Goal: Information Seeking & Learning: Learn about a topic

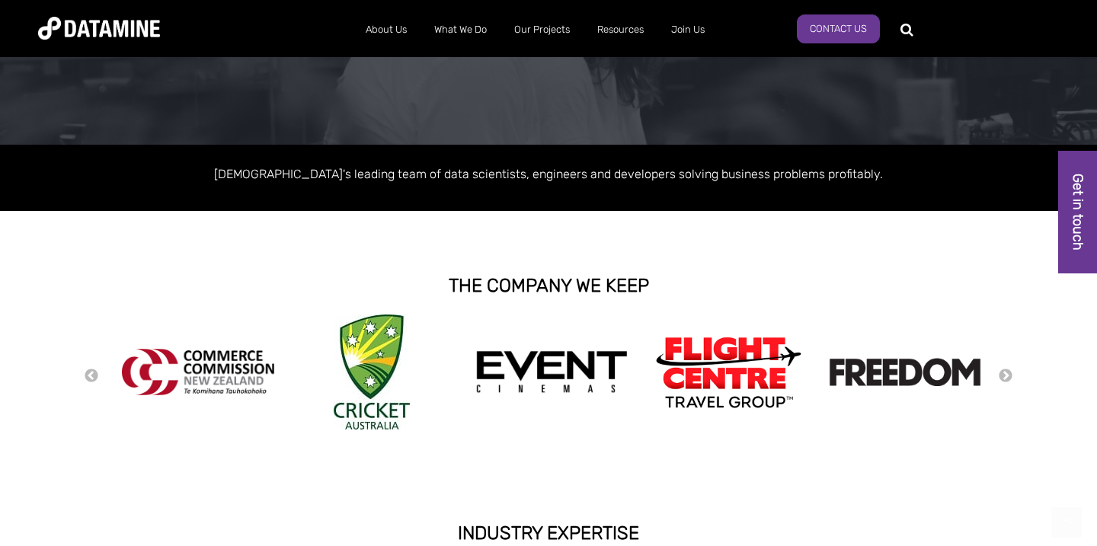
scroll to position [181, 0]
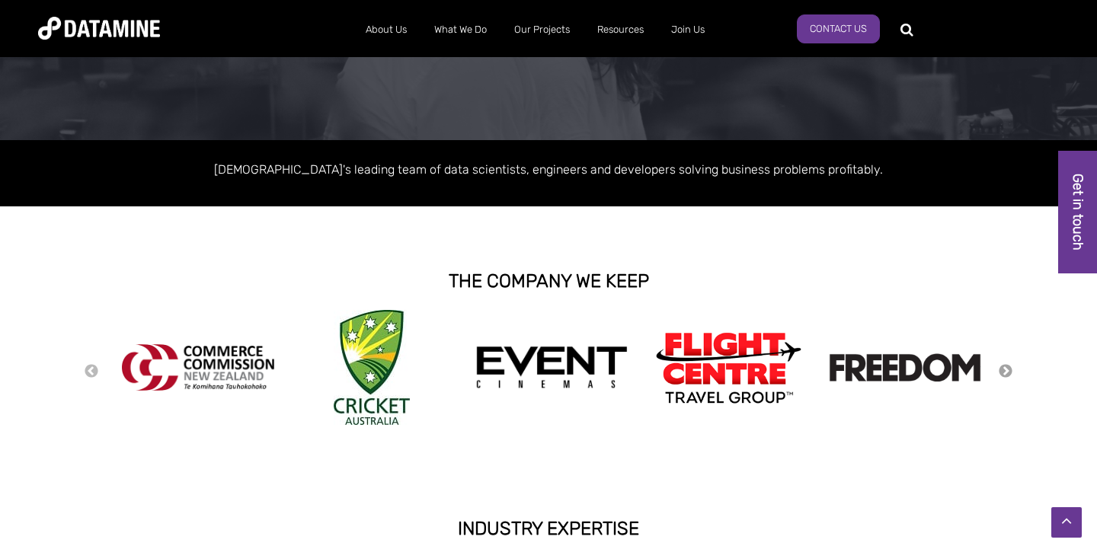
click at [1006, 369] on button "Next" at bounding box center [1005, 371] width 15 height 17
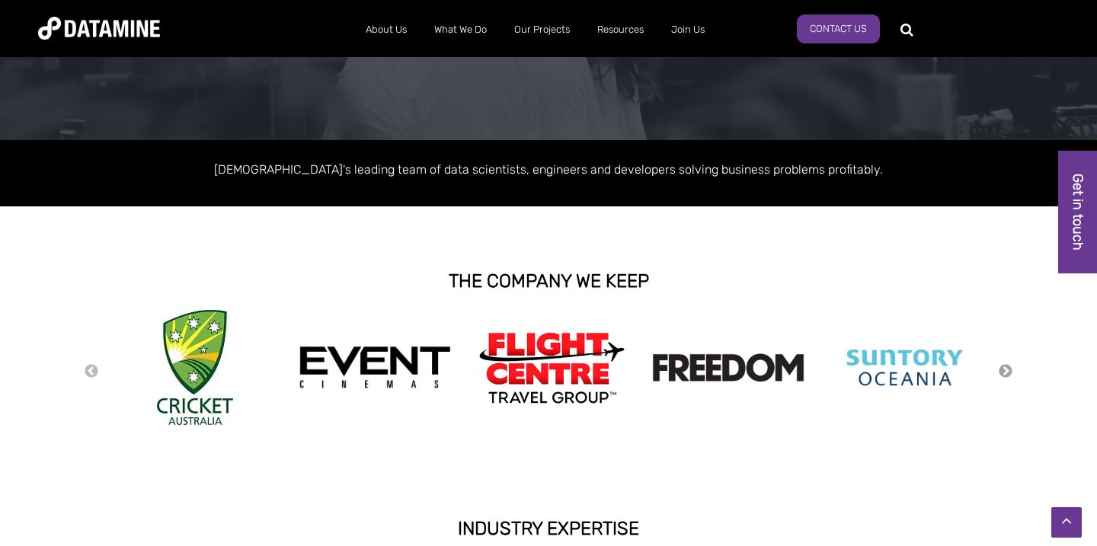
click at [1006, 369] on button "Next" at bounding box center [1005, 371] width 15 height 17
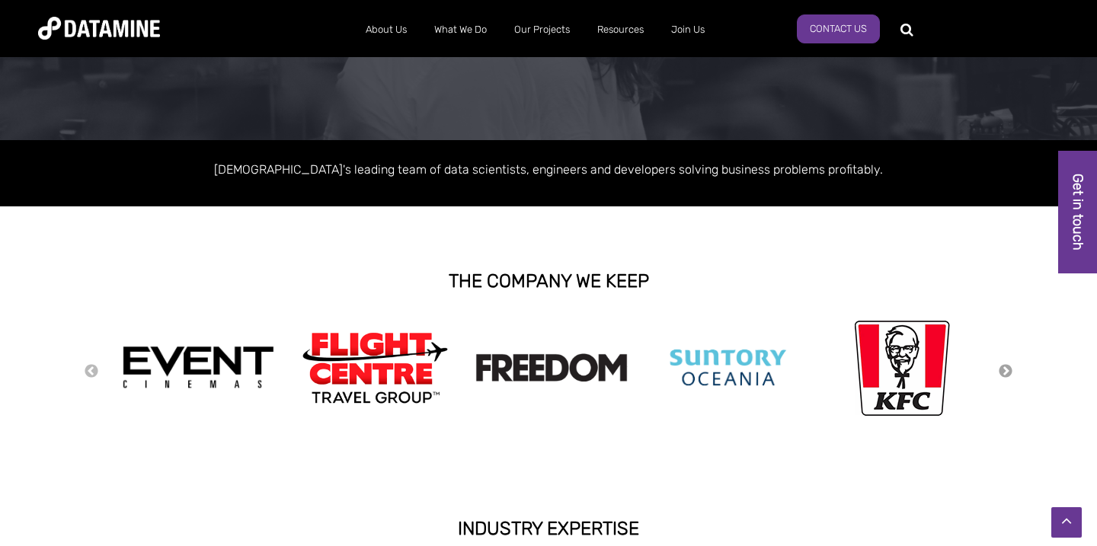
click at [1006, 369] on button "Next" at bounding box center [1005, 371] width 15 height 17
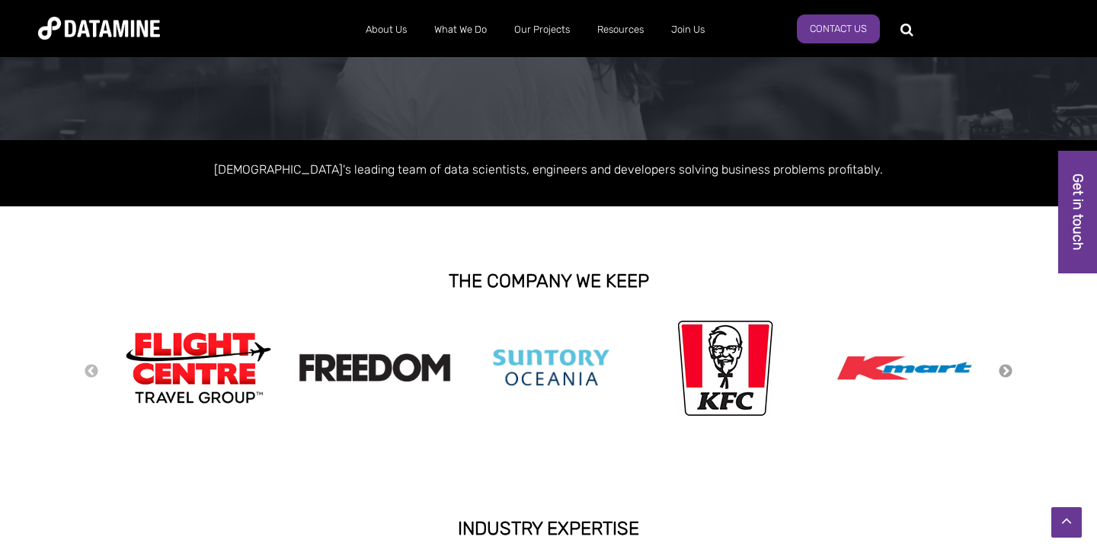
click at [1006, 369] on button "Next" at bounding box center [1005, 371] width 15 height 17
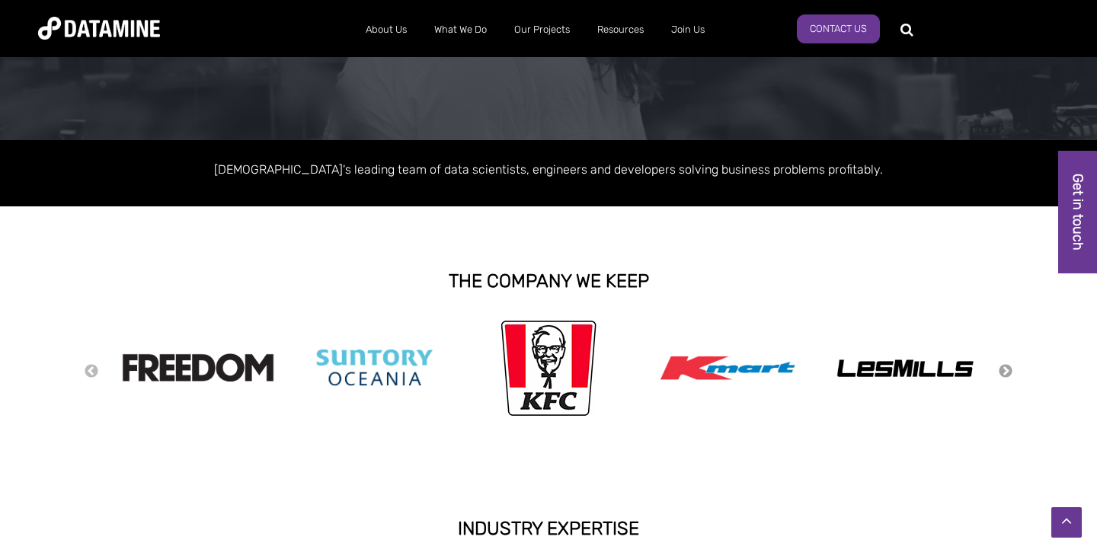
click at [1006, 369] on button "Next" at bounding box center [1005, 371] width 15 height 17
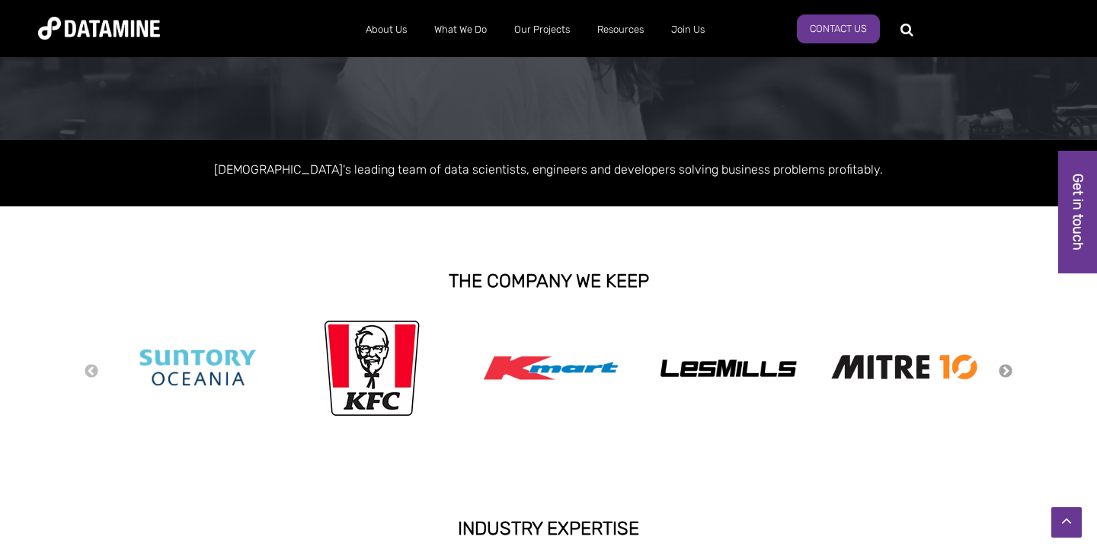
click at [1006, 369] on button "Next" at bounding box center [1005, 371] width 15 height 17
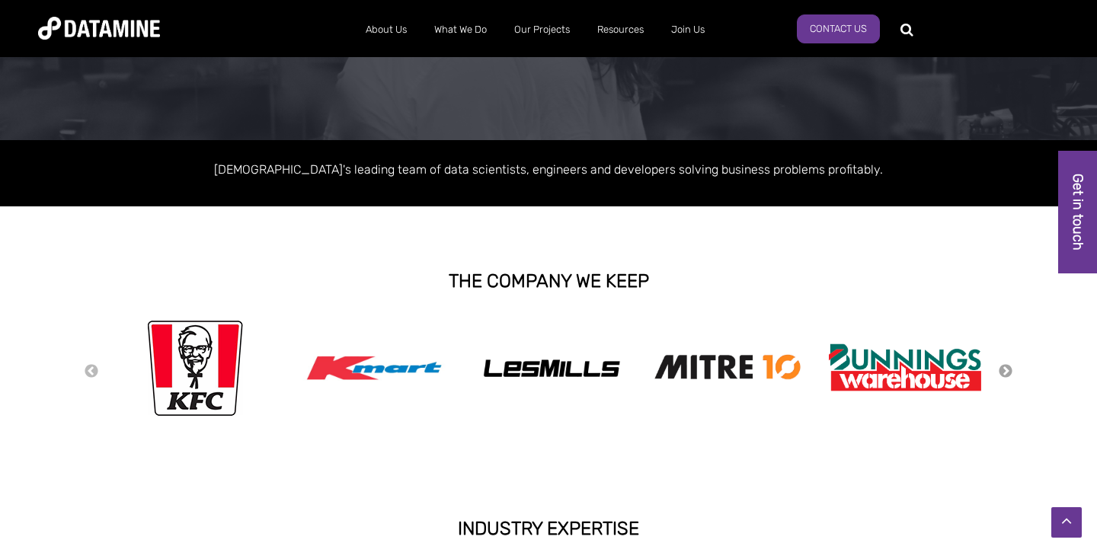
click at [1006, 369] on button "Next" at bounding box center [1005, 371] width 15 height 17
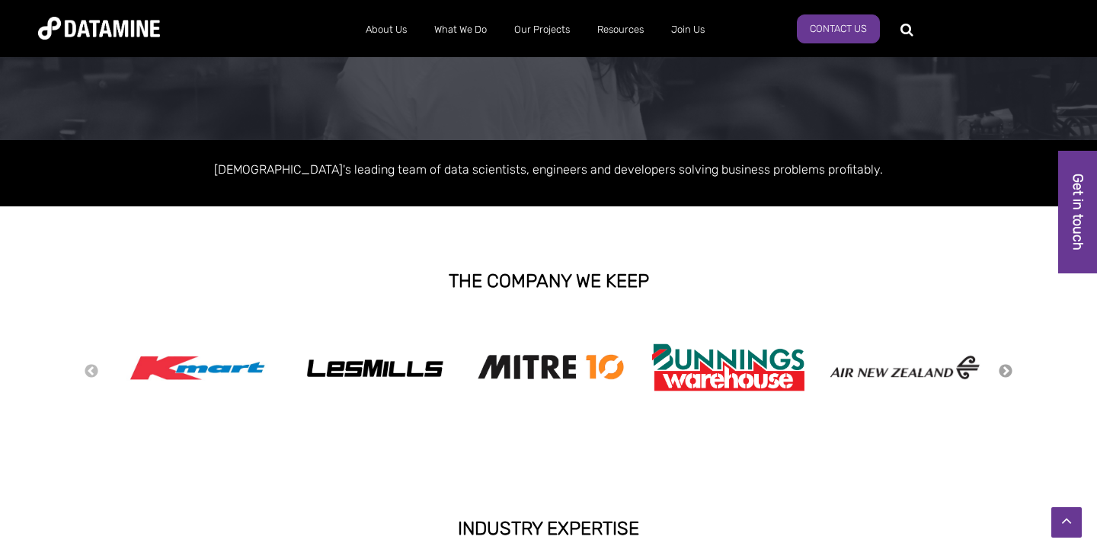
click at [1006, 369] on button "Next" at bounding box center [1005, 371] width 15 height 17
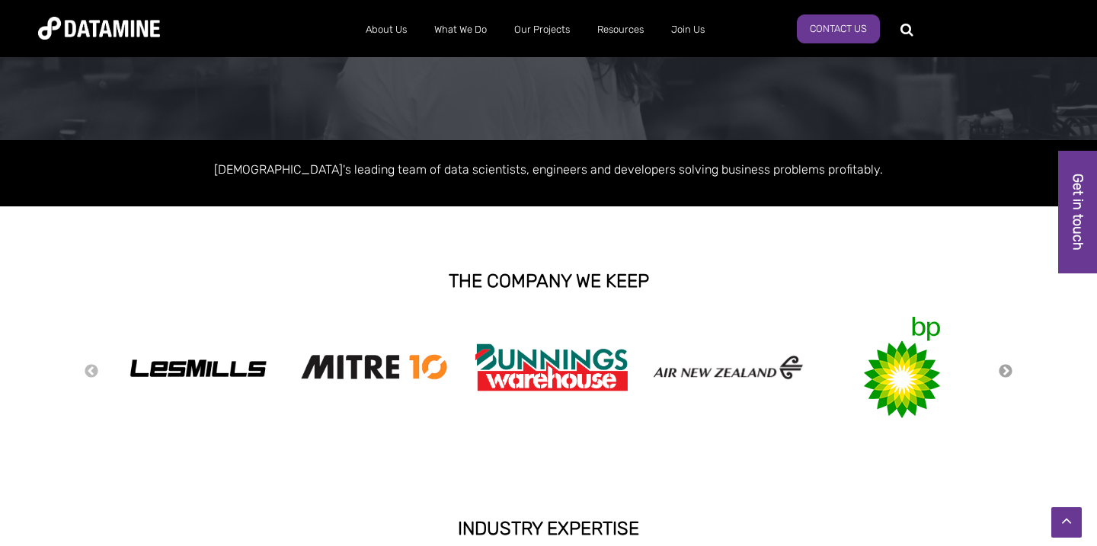
click at [1006, 369] on button "Next" at bounding box center [1005, 371] width 15 height 17
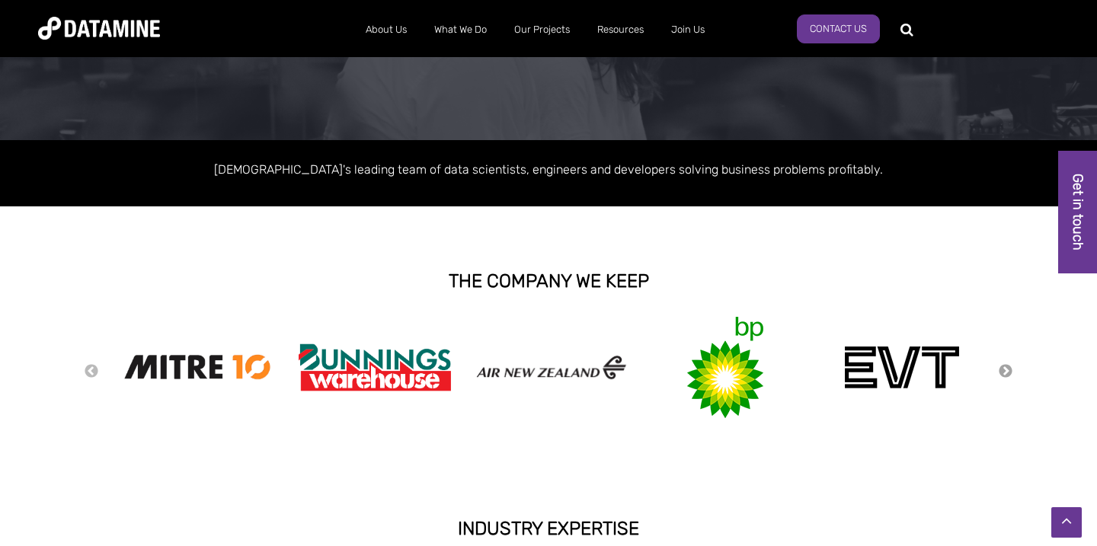
click at [1006, 369] on button "Next" at bounding box center [1005, 371] width 15 height 17
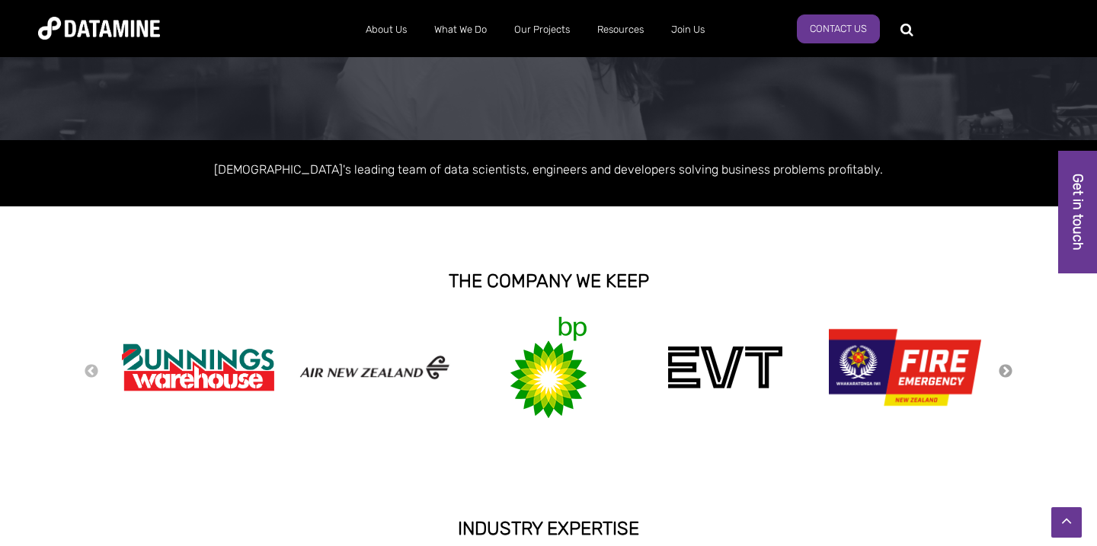
click at [1006, 369] on button "Next" at bounding box center [1005, 371] width 15 height 17
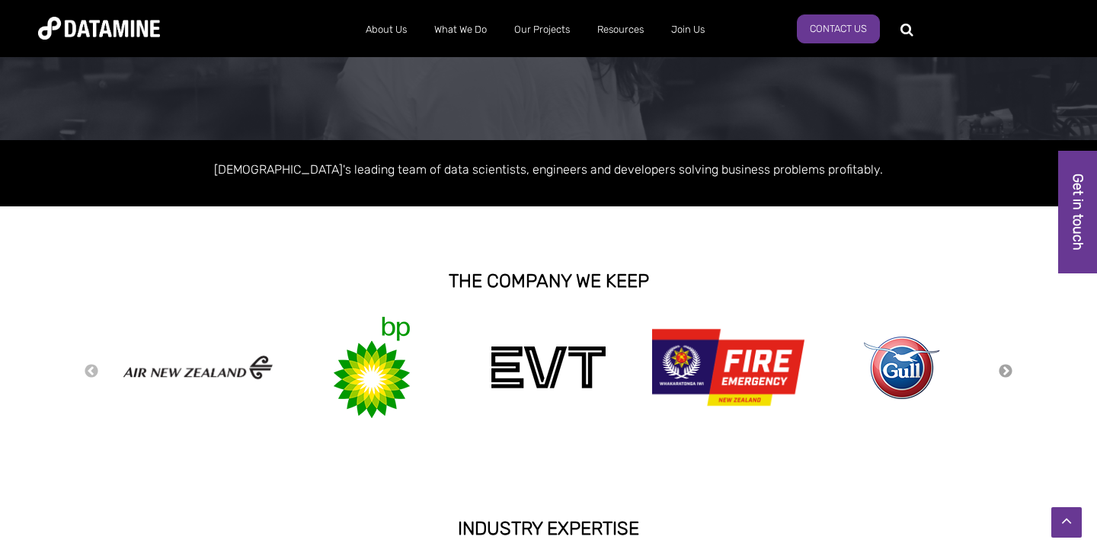
click at [1006, 369] on button "Next" at bounding box center [1005, 371] width 15 height 17
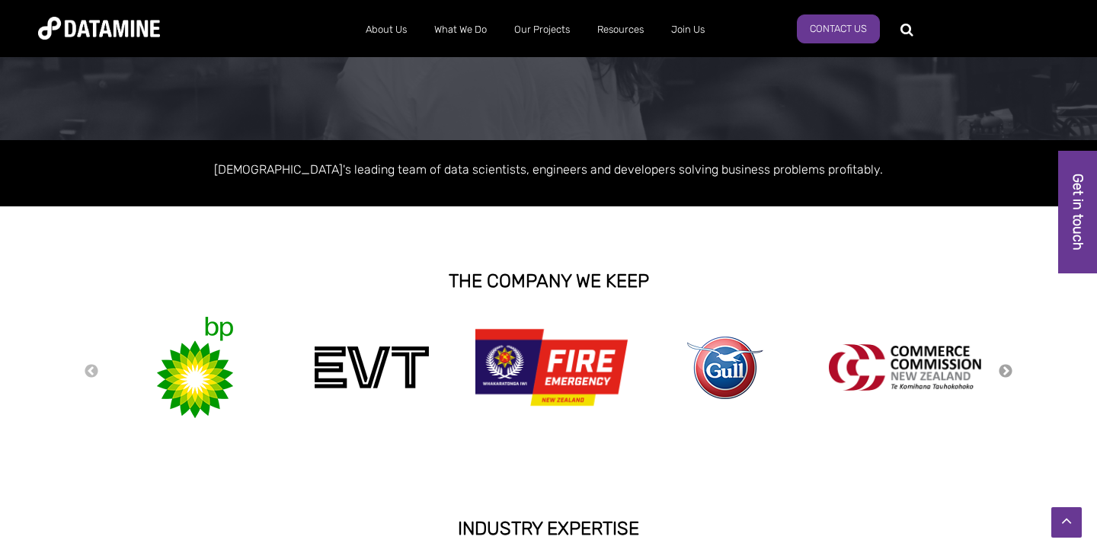
click at [1006, 369] on button "Next" at bounding box center [1005, 371] width 15 height 17
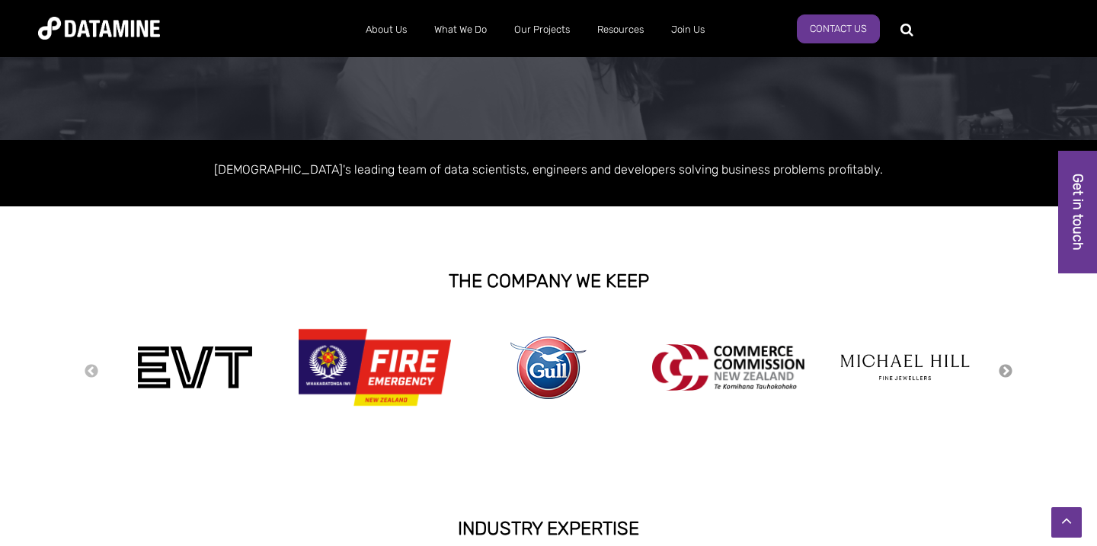
click at [1006, 369] on button "Next" at bounding box center [1005, 371] width 15 height 17
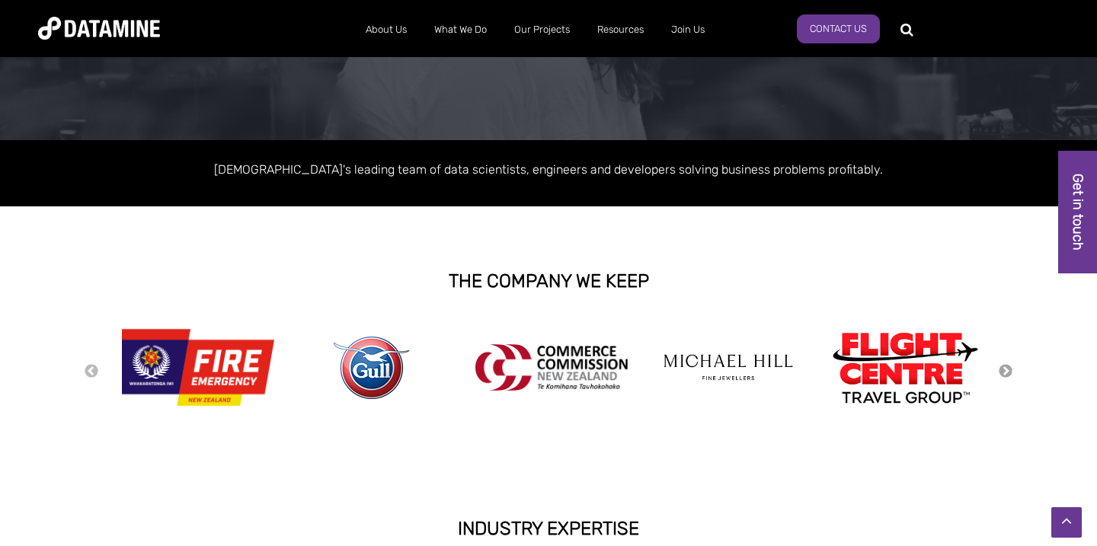
click at [1006, 369] on button "Next" at bounding box center [1005, 371] width 15 height 17
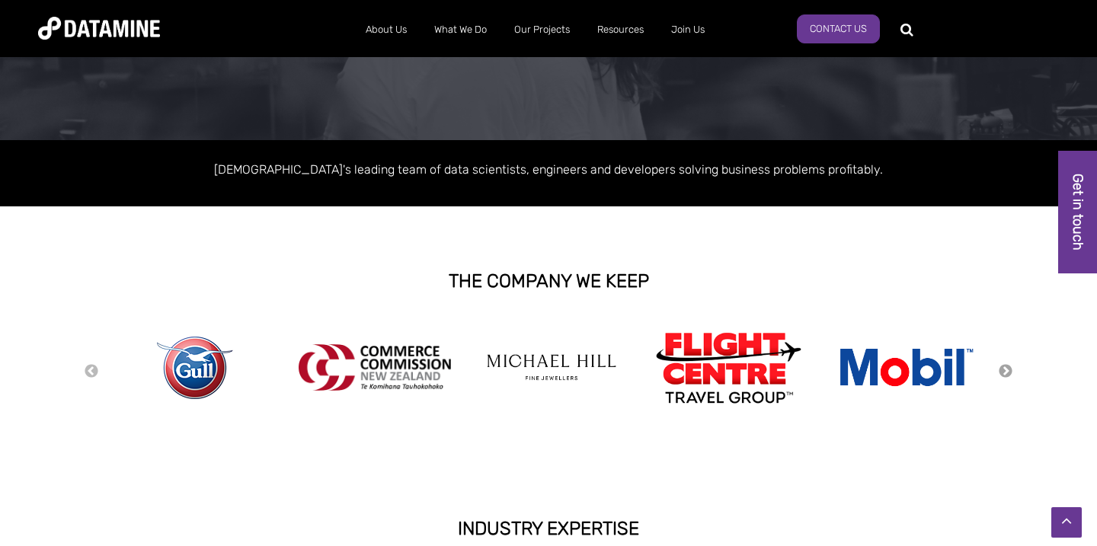
click at [1006, 369] on button "Next" at bounding box center [1005, 371] width 15 height 17
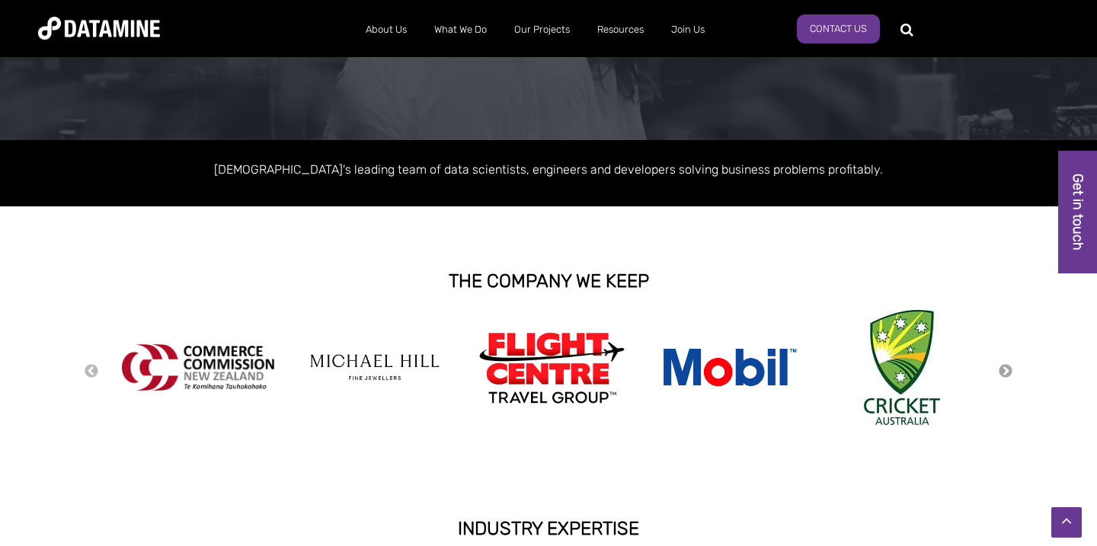
click at [1006, 369] on button "Next" at bounding box center [1005, 371] width 15 height 17
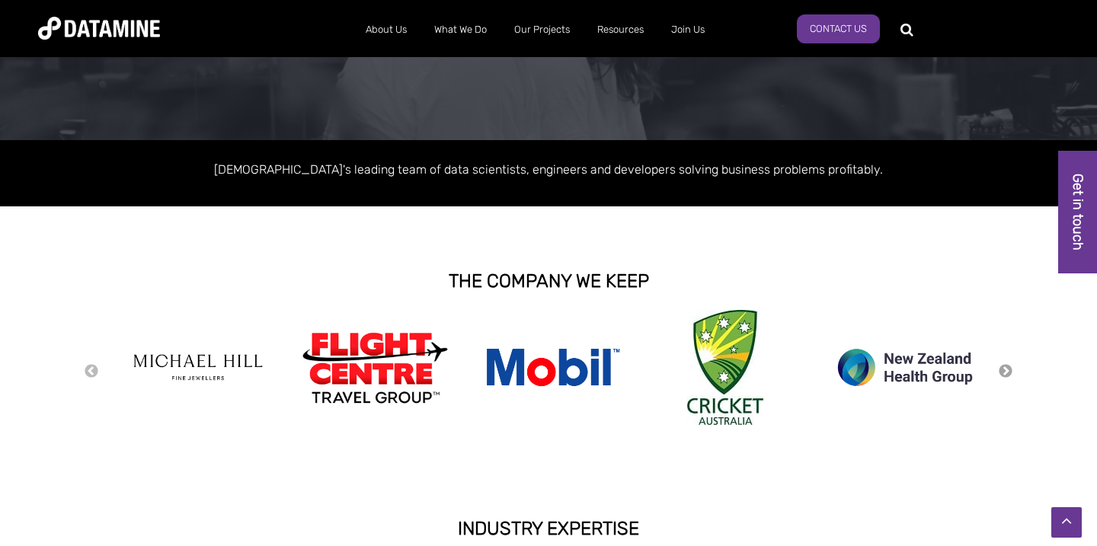
click at [1006, 369] on button "Next" at bounding box center [1005, 371] width 15 height 17
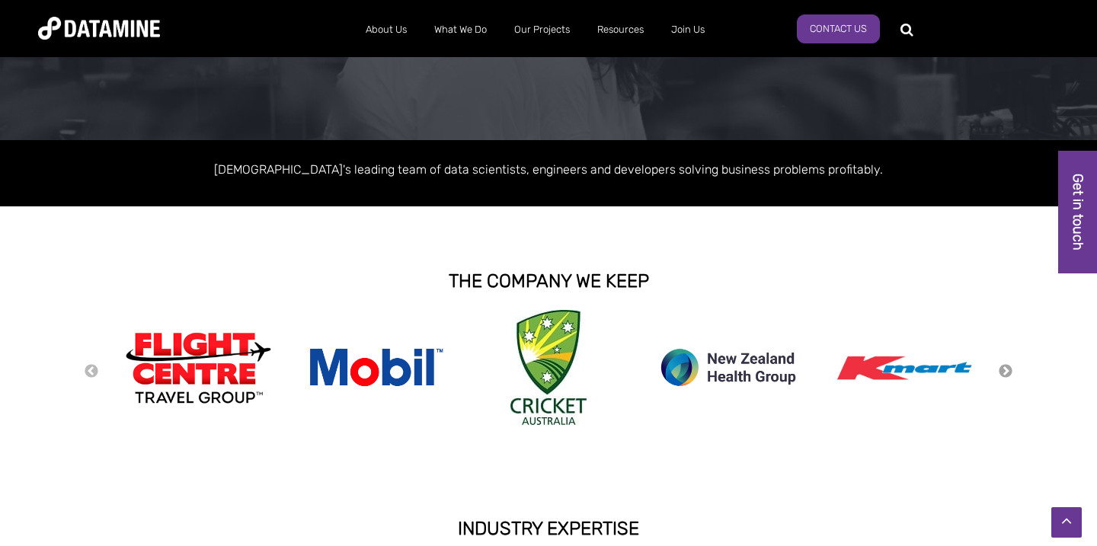
click at [1006, 369] on button "Next" at bounding box center [1005, 371] width 15 height 17
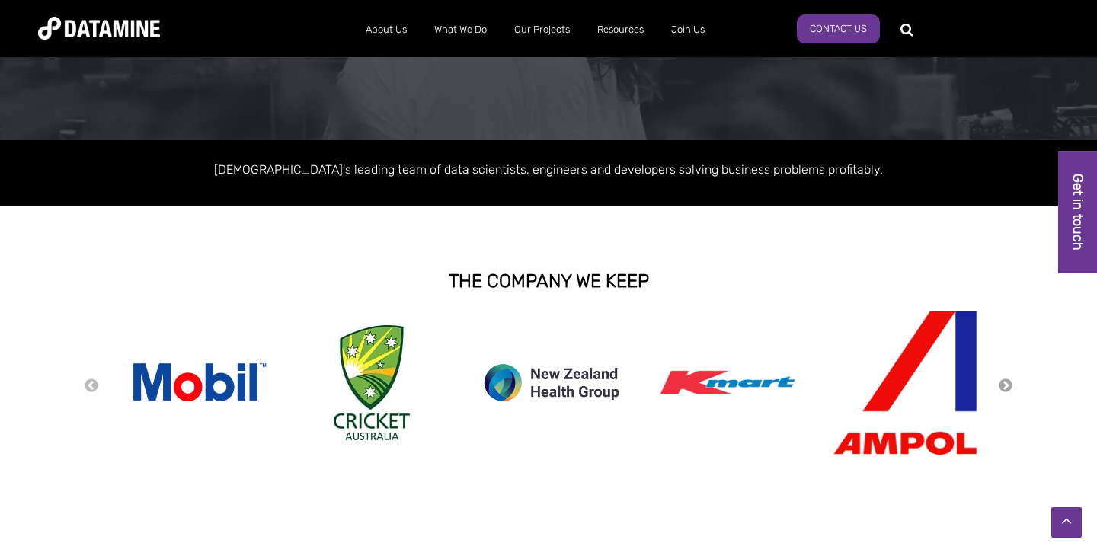
click at [1001, 388] on button "Next" at bounding box center [1005, 386] width 15 height 17
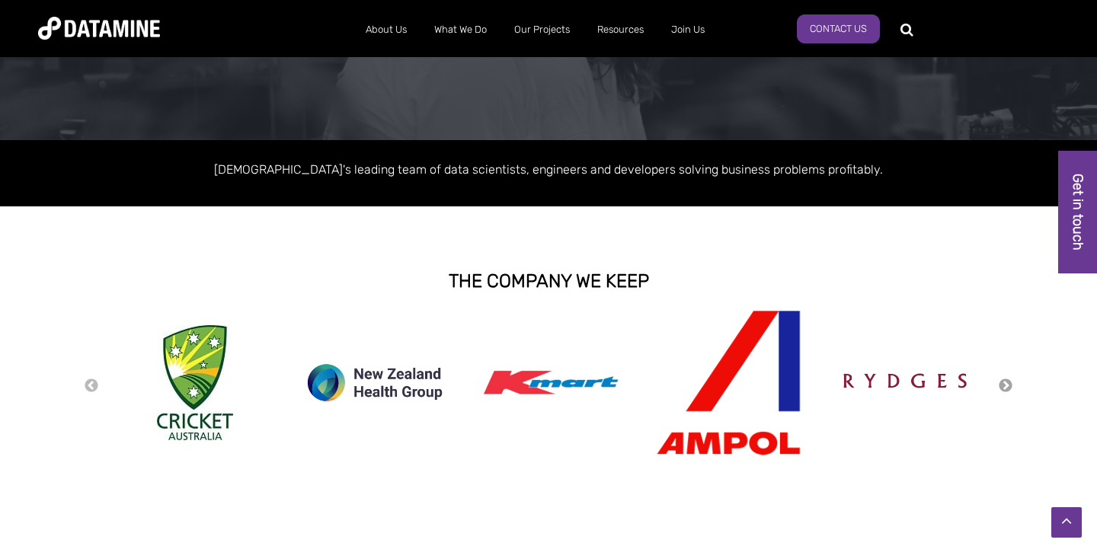
click at [1001, 388] on button "Next" at bounding box center [1005, 386] width 15 height 17
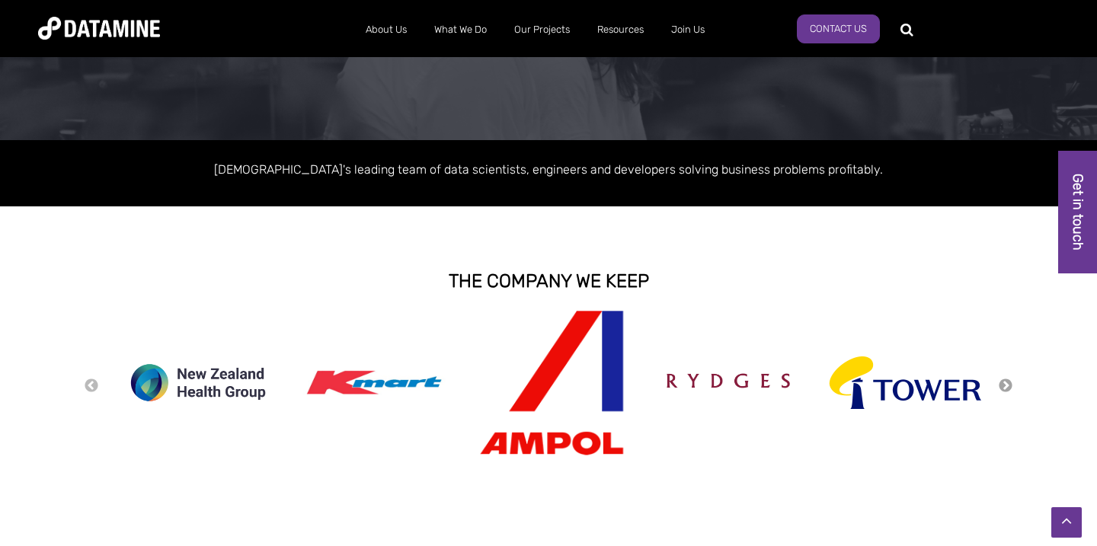
click at [1001, 388] on button "Next" at bounding box center [1005, 386] width 15 height 17
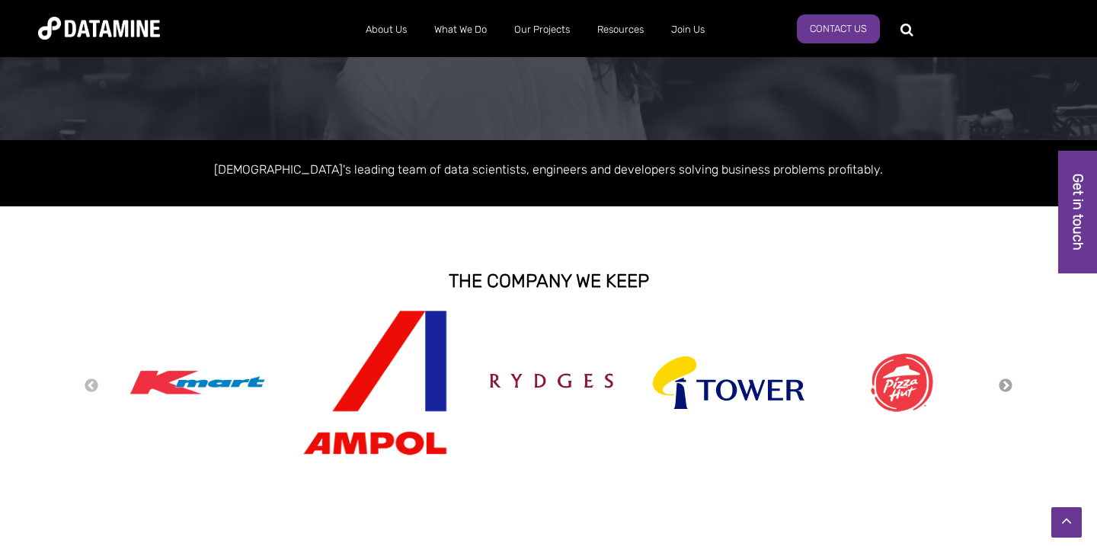
click at [1001, 388] on button "Next" at bounding box center [1005, 386] width 15 height 17
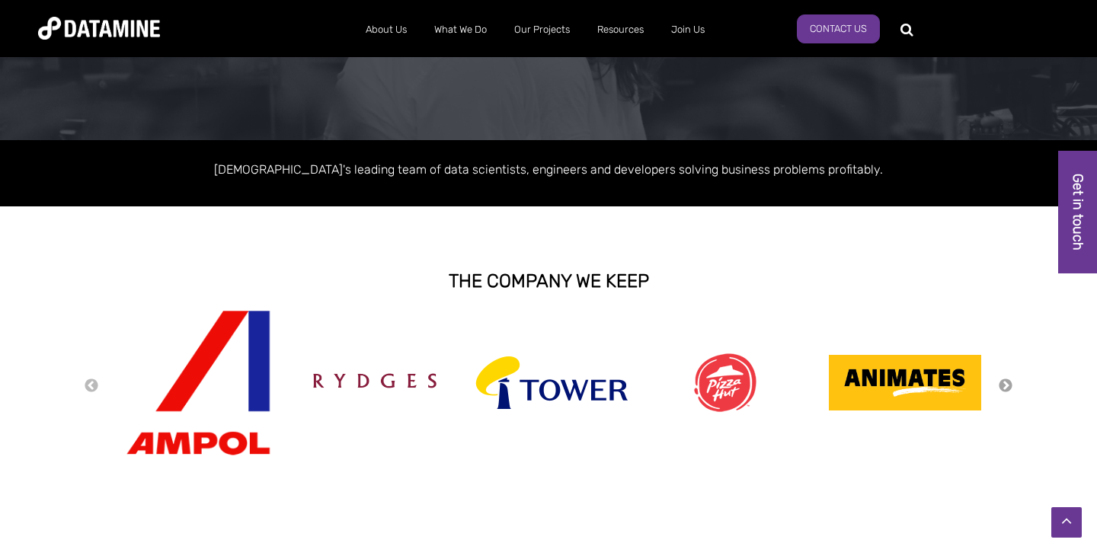
click at [1001, 388] on button "Next" at bounding box center [1005, 386] width 15 height 17
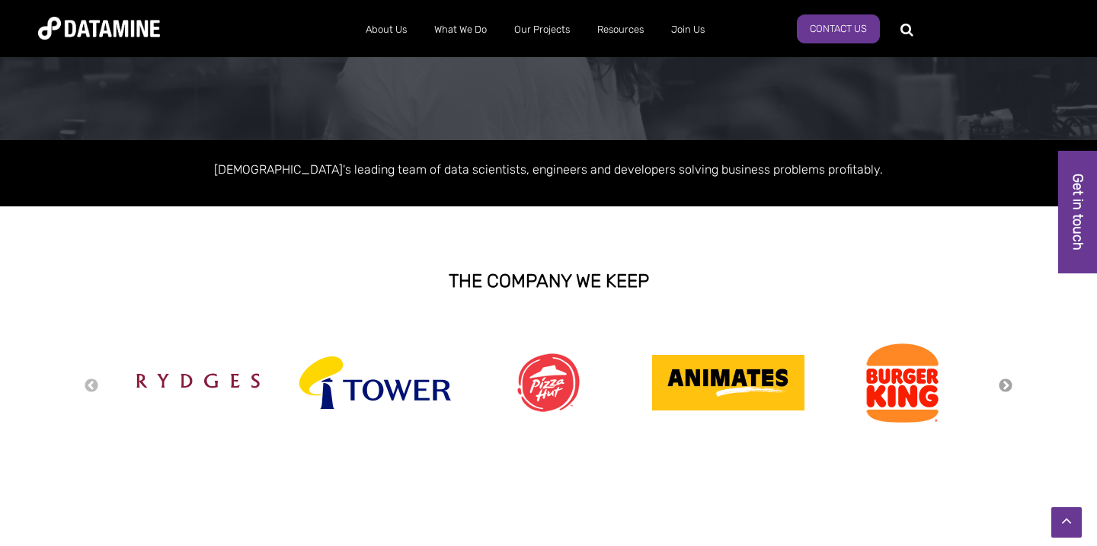
click at [1001, 388] on button "Next" at bounding box center [1005, 386] width 15 height 17
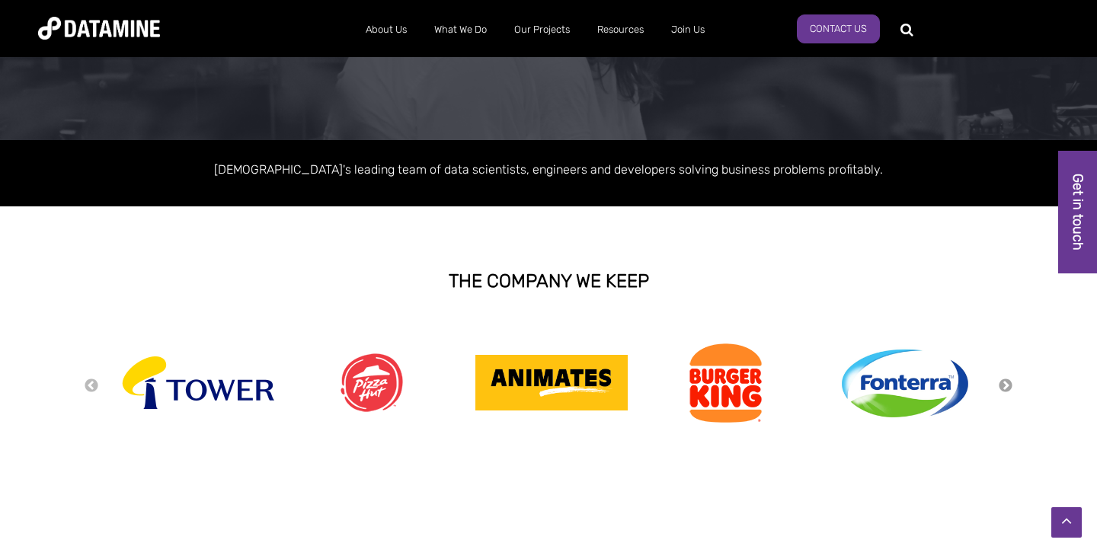
click at [1001, 388] on button "Next" at bounding box center [1005, 386] width 15 height 17
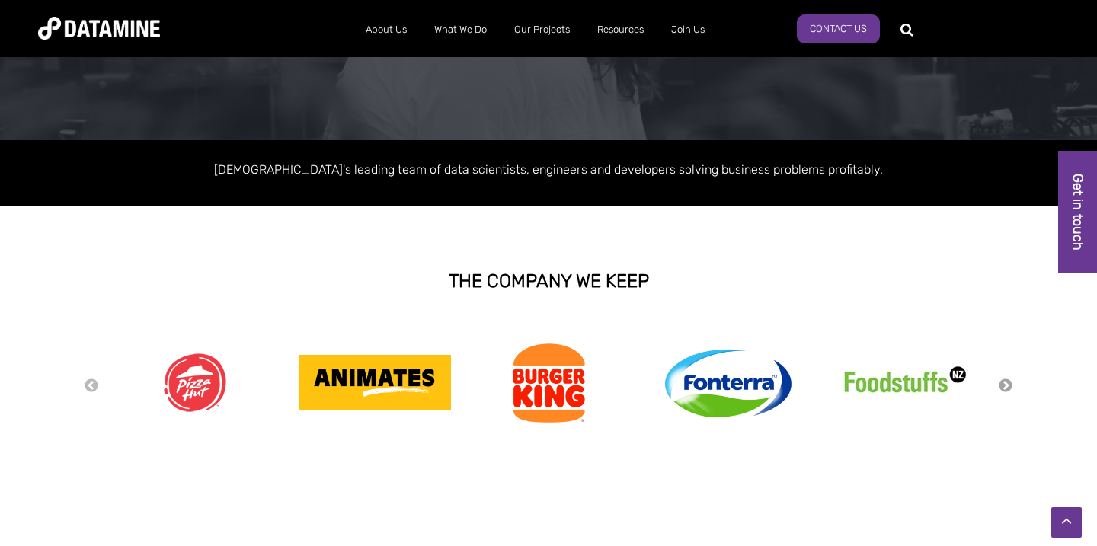
click at [1001, 388] on button "Next" at bounding box center [1005, 386] width 15 height 17
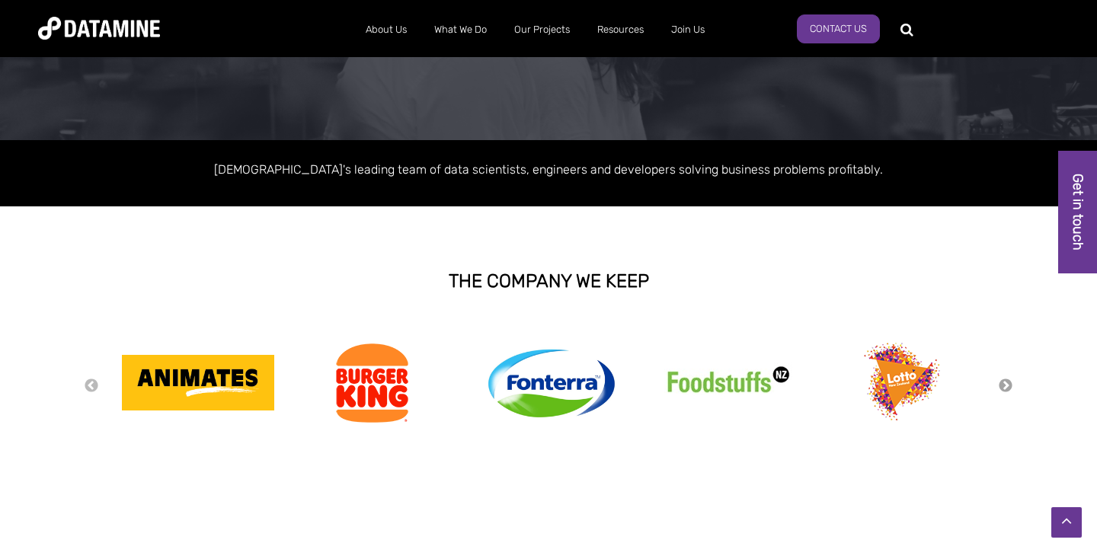
click at [1001, 388] on button "Next" at bounding box center [1005, 386] width 15 height 17
click at [1009, 385] on button "Next" at bounding box center [1005, 386] width 15 height 17
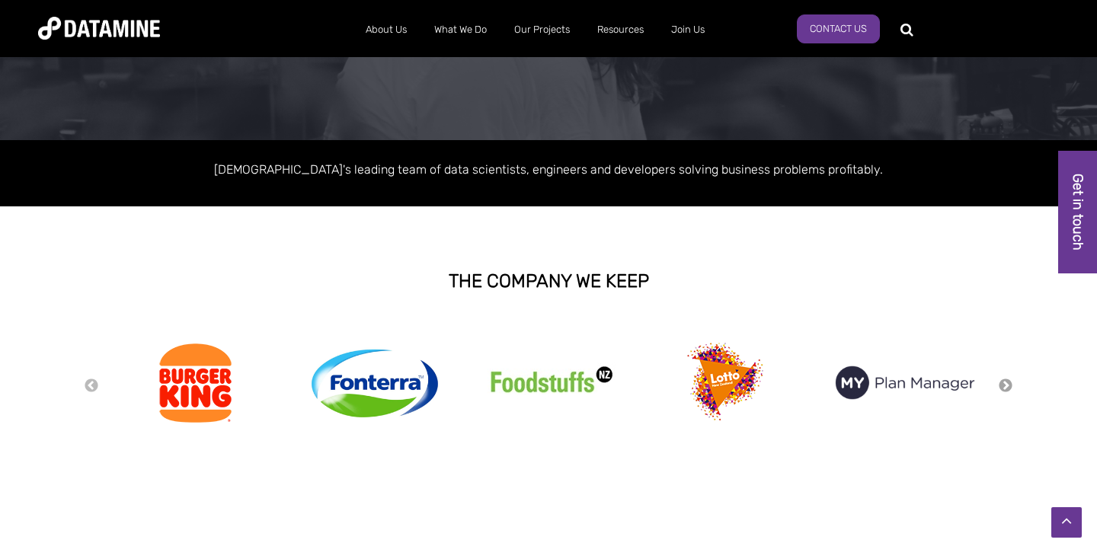
click at [1009, 385] on button "Next" at bounding box center [1005, 386] width 15 height 17
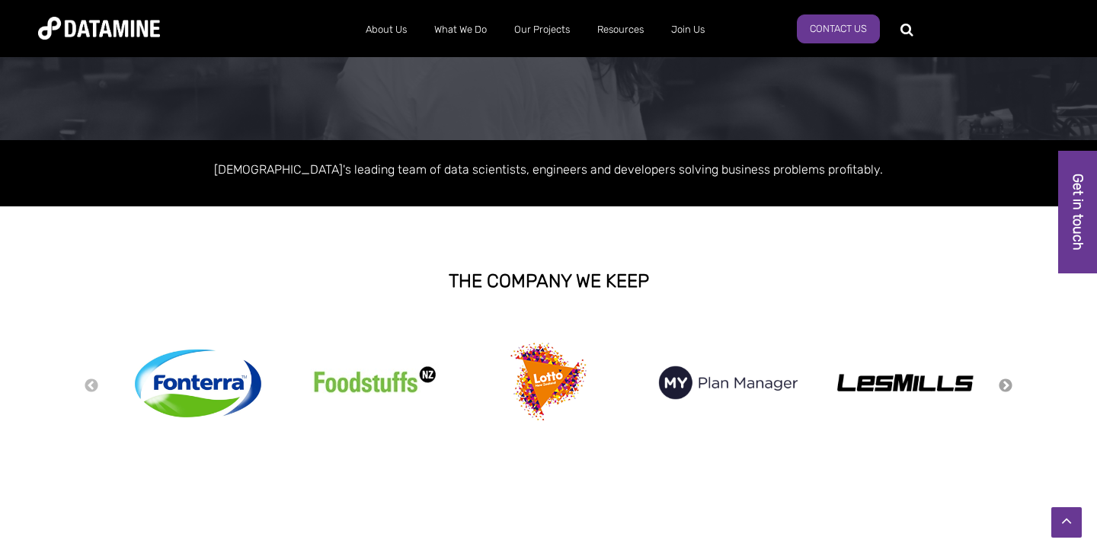
click at [1009, 385] on button "Next" at bounding box center [1005, 386] width 15 height 17
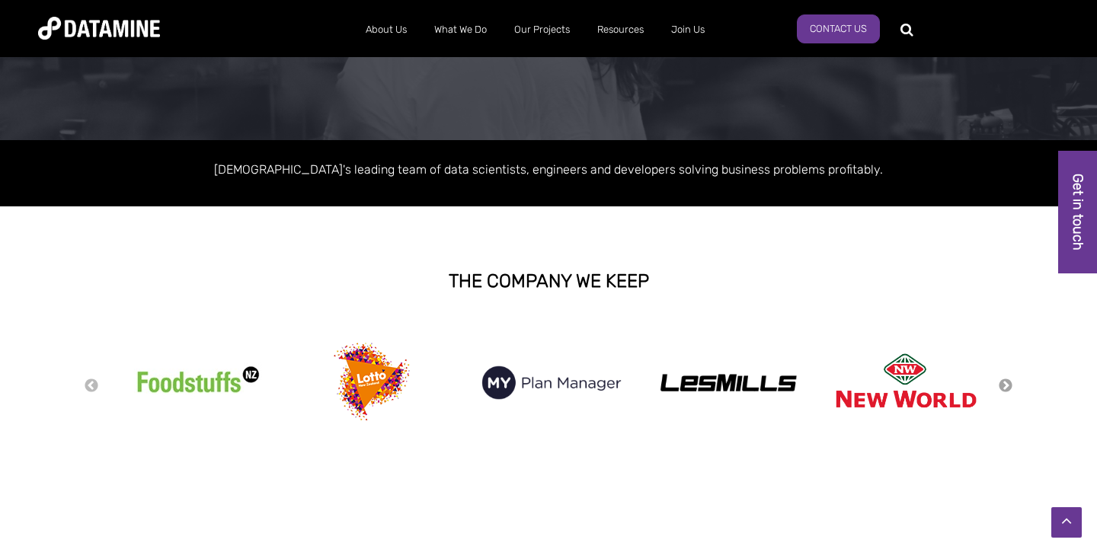
click at [1009, 385] on button "Next" at bounding box center [1005, 386] width 15 height 17
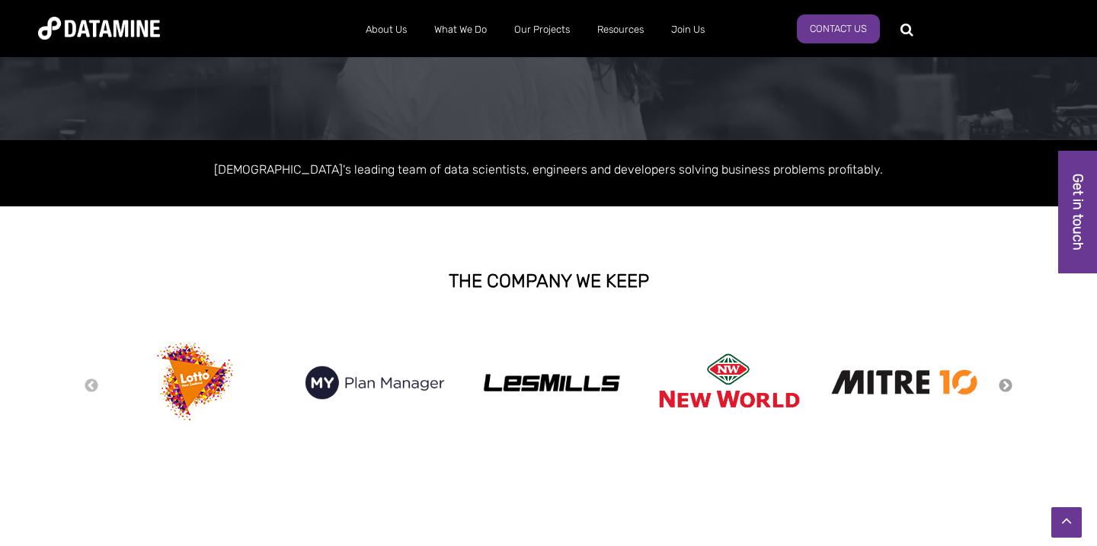
click at [1009, 385] on button "Next" at bounding box center [1005, 386] width 15 height 17
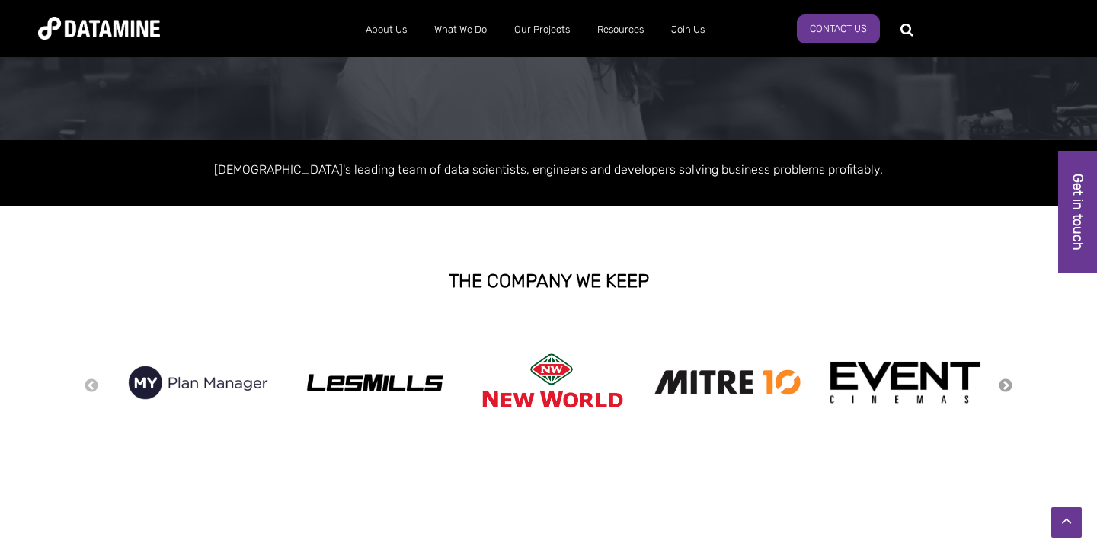
click at [1009, 385] on button "Next" at bounding box center [1005, 386] width 15 height 17
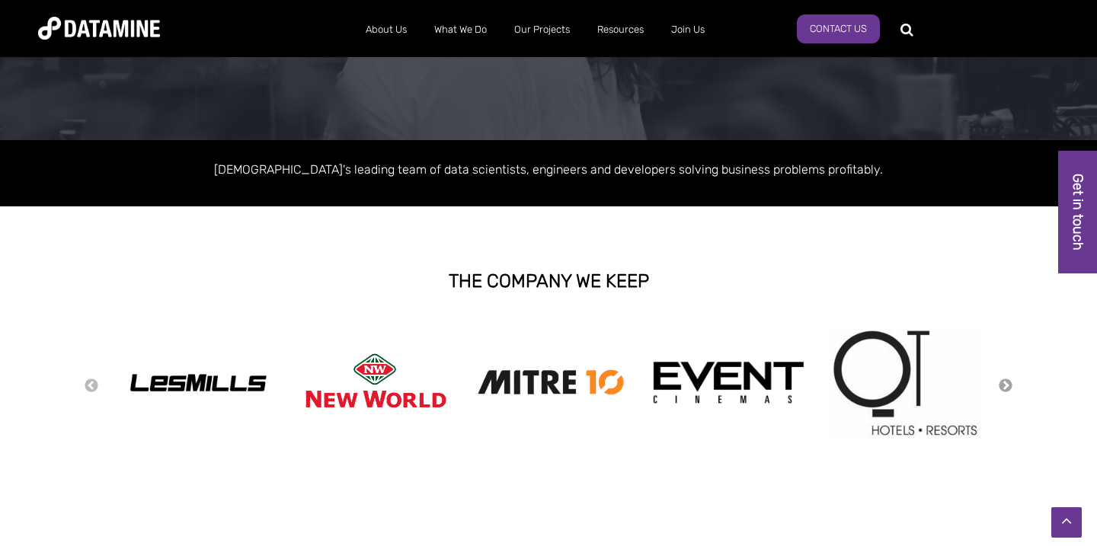
click at [1009, 385] on button "Next" at bounding box center [1005, 386] width 15 height 17
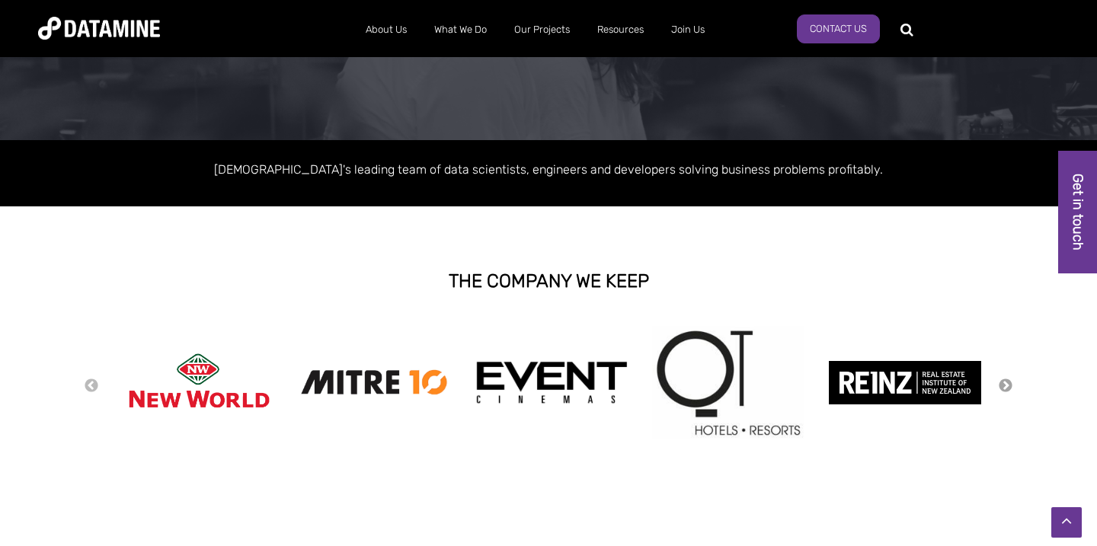
click at [1009, 385] on button "Next" at bounding box center [1005, 386] width 15 height 17
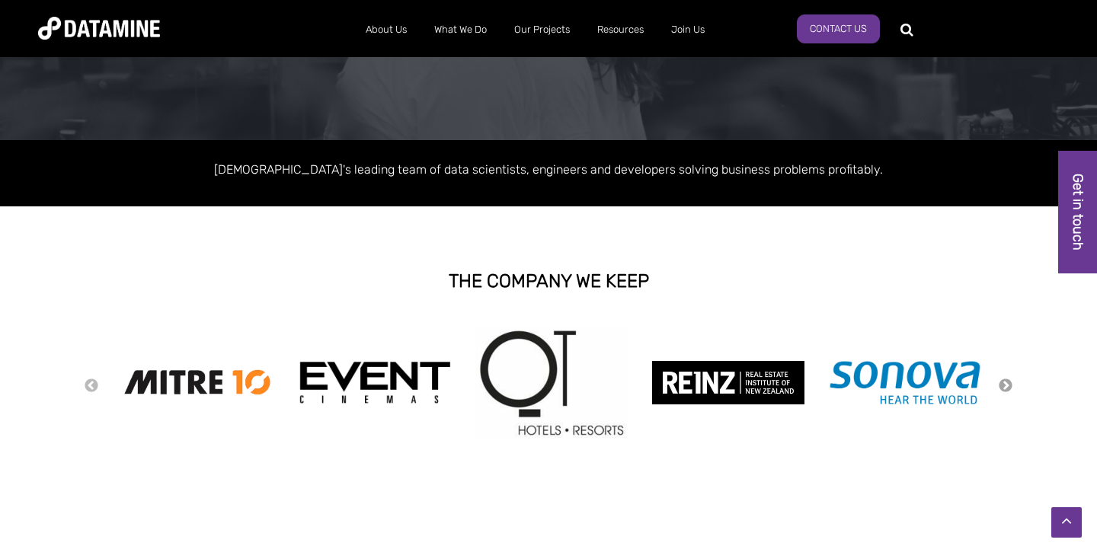
click at [1009, 385] on button "Next" at bounding box center [1005, 386] width 15 height 17
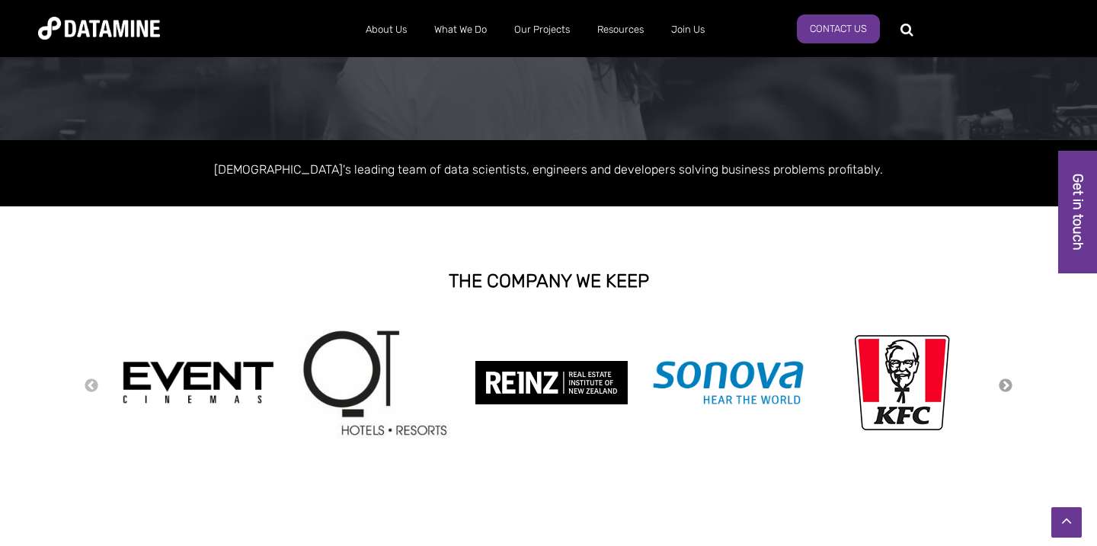
click at [1009, 385] on button "Next" at bounding box center [1005, 386] width 15 height 17
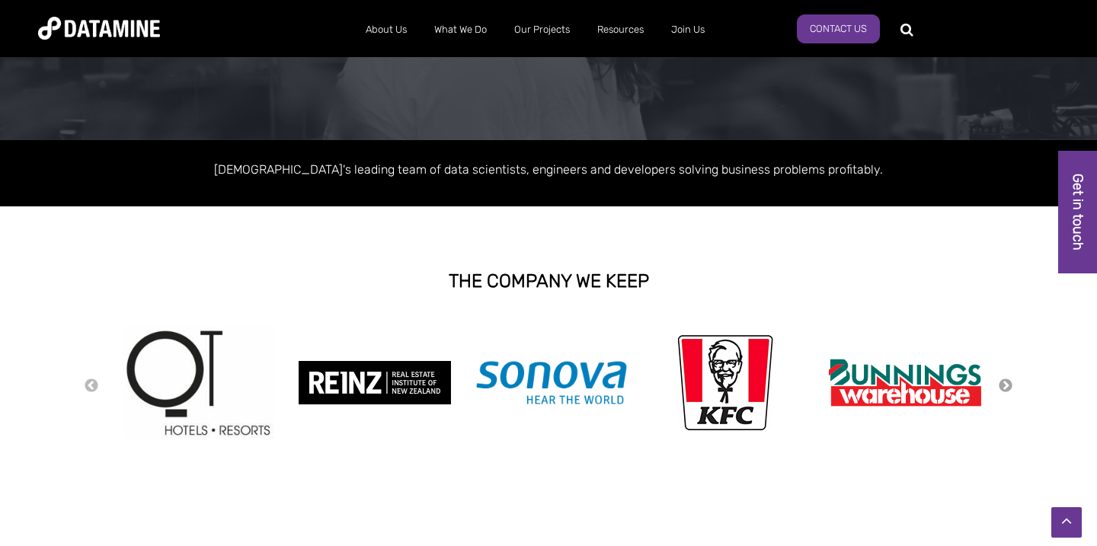
click at [1009, 385] on button "Next" at bounding box center [1005, 386] width 15 height 17
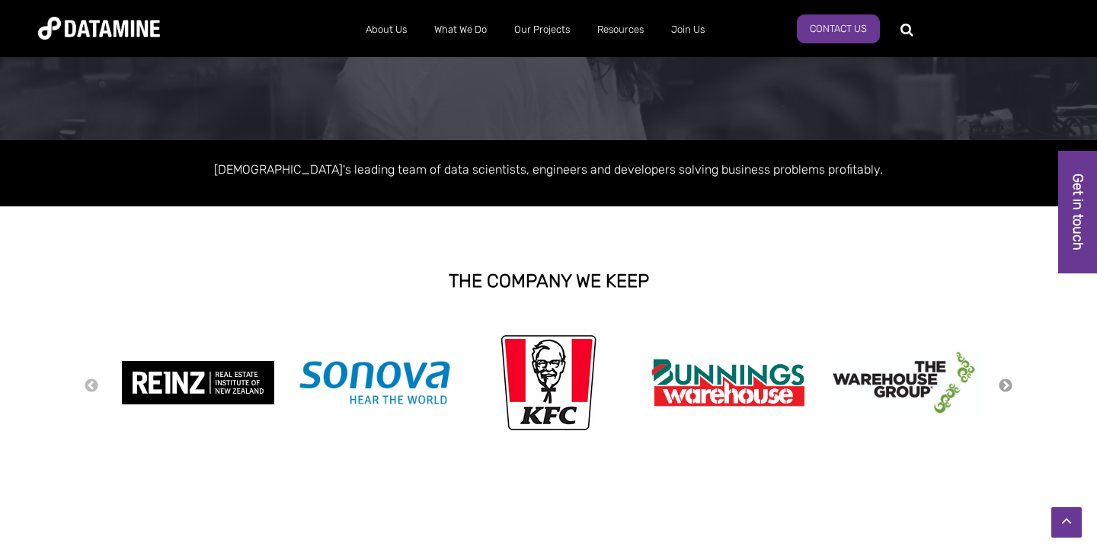
click at [1009, 385] on button "Next" at bounding box center [1005, 386] width 15 height 17
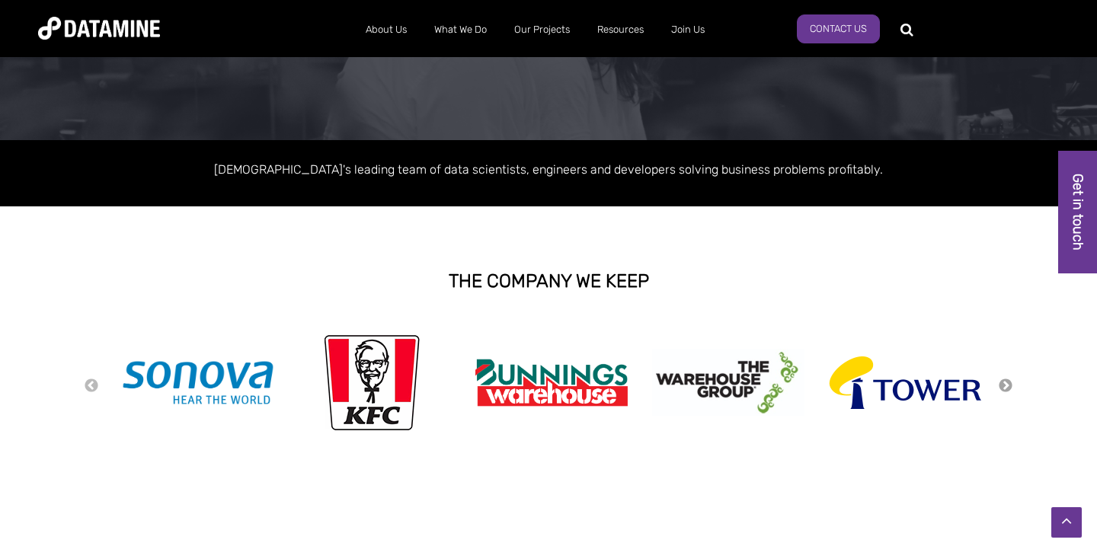
click at [1009, 385] on button "Next" at bounding box center [1005, 386] width 15 height 17
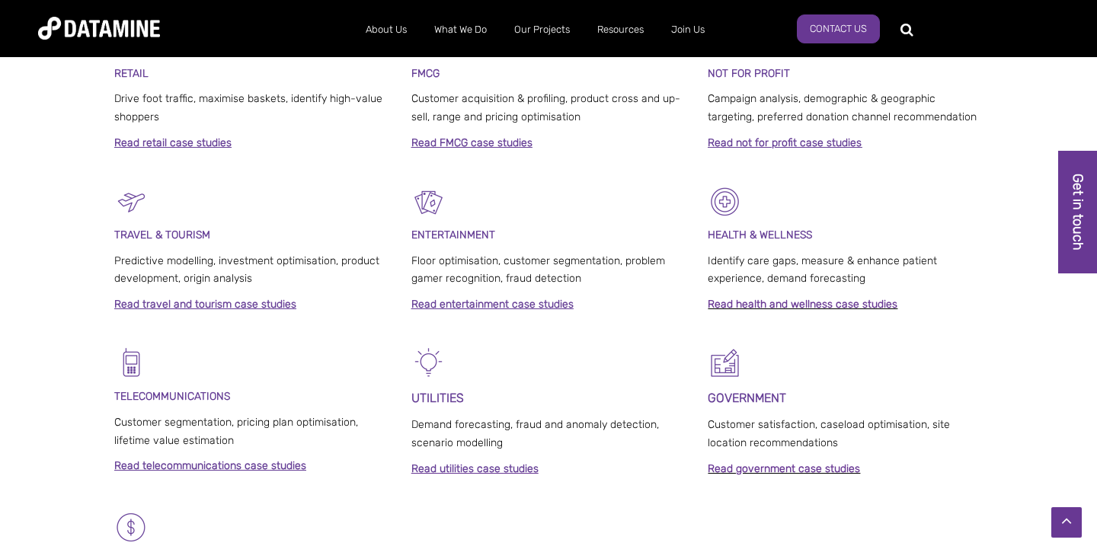
scroll to position [0, 0]
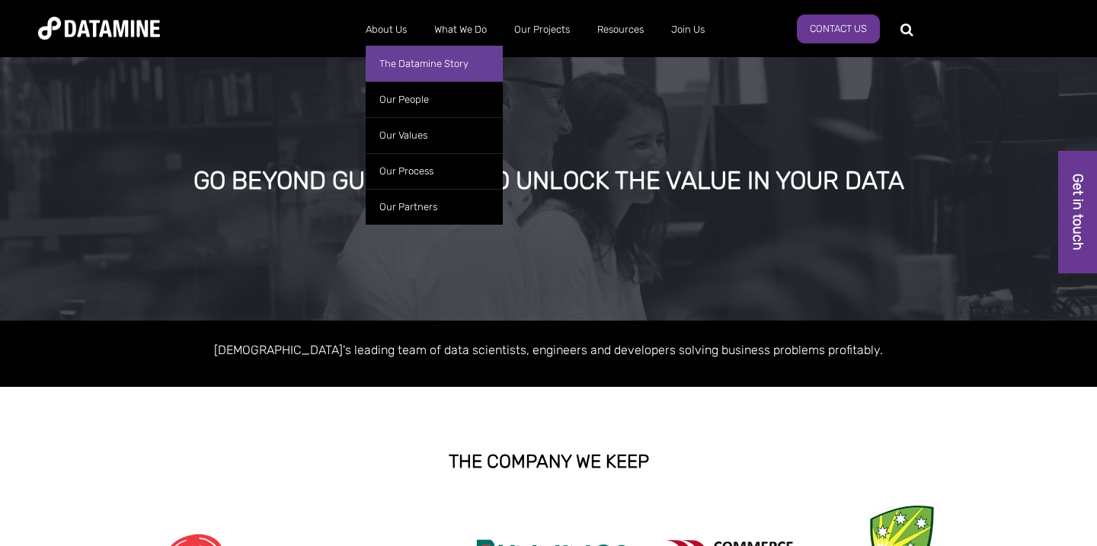
click at [398, 58] on link "The Datamine Story" at bounding box center [434, 64] width 137 height 36
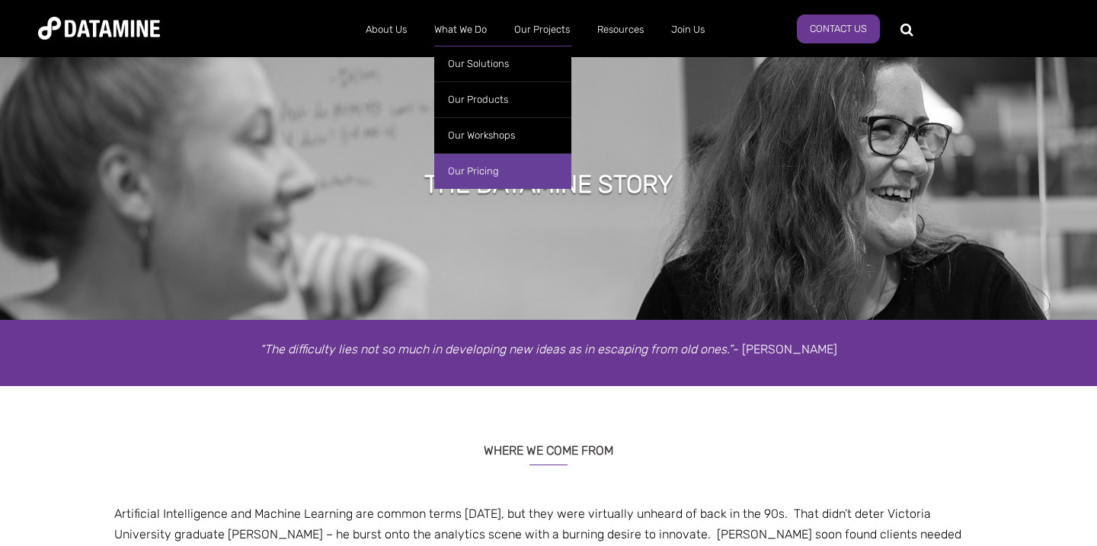
click at [478, 165] on link "Our Pricing" at bounding box center [502, 171] width 137 height 36
